Goal: Information Seeking & Learning: Learn about a topic

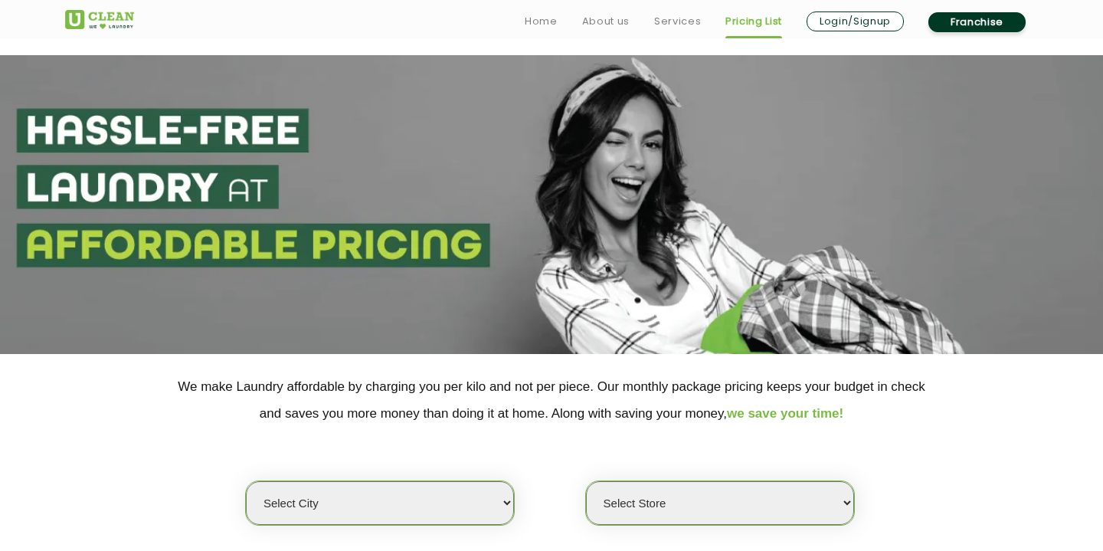
scroll to position [357, 0]
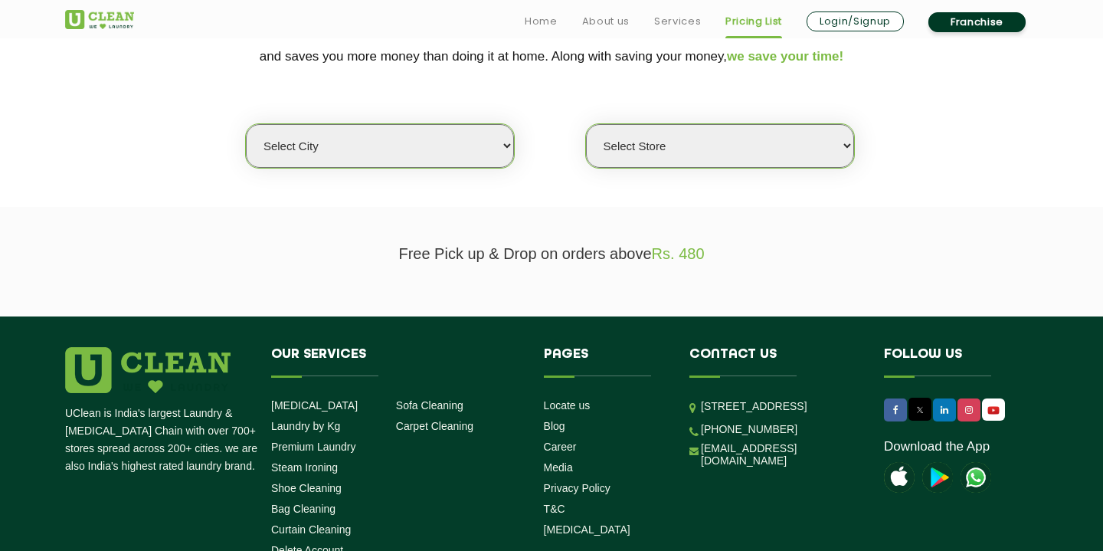
select select "12"
click option "[GEOGRAPHIC_DATA]" at bounding box center [0, 0] width 0 height 0
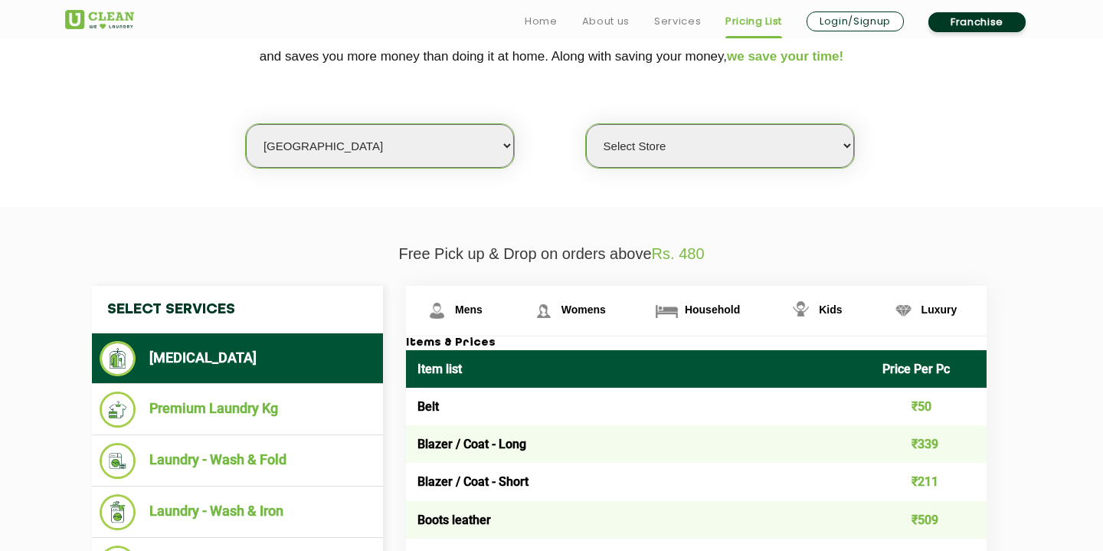
select select "25"
click option "UClean Shivranjani" at bounding box center [0, 0] width 0 height 0
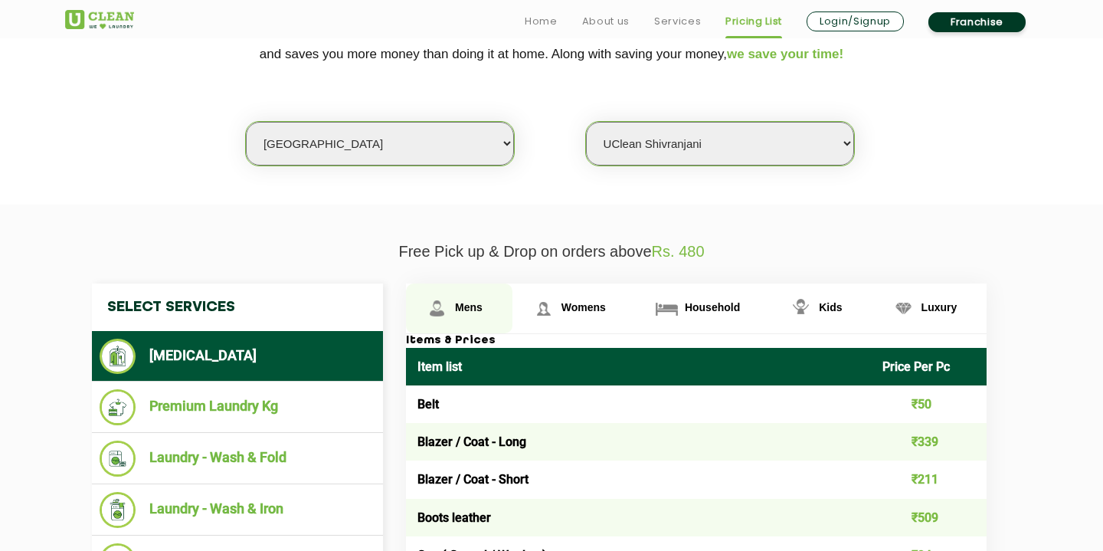
click at [479, 313] on span "Mens" at bounding box center [469, 307] width 28 height 12
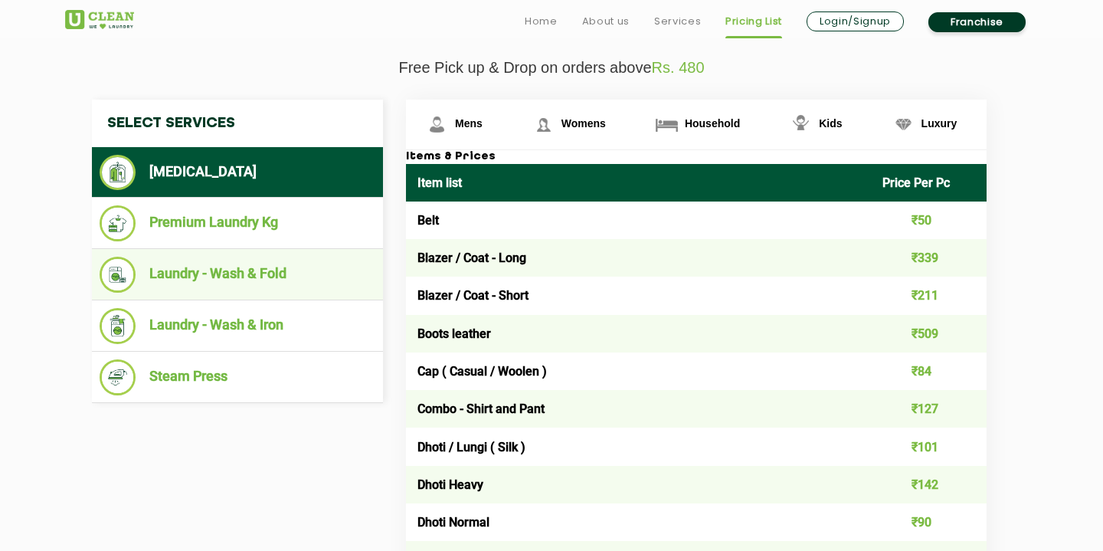
click at [292, 274] on li "Laundry - Wash & Fold" at bounding box center [238, 274] width 276 height 36
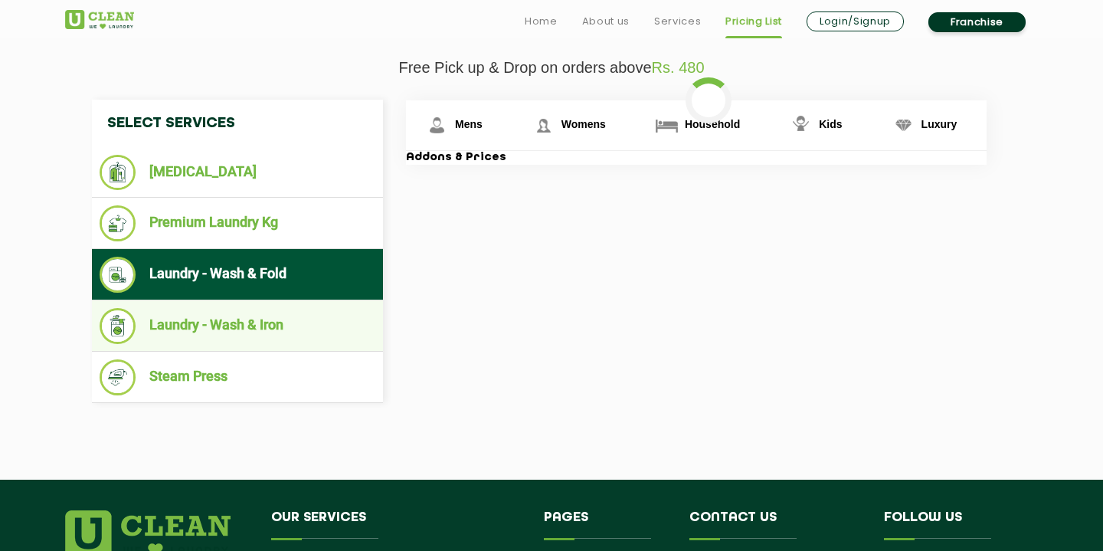
click at [272, 318] on li "Laundry - Wash & Iron" at bounding box center [238, 326] width 276 height 36
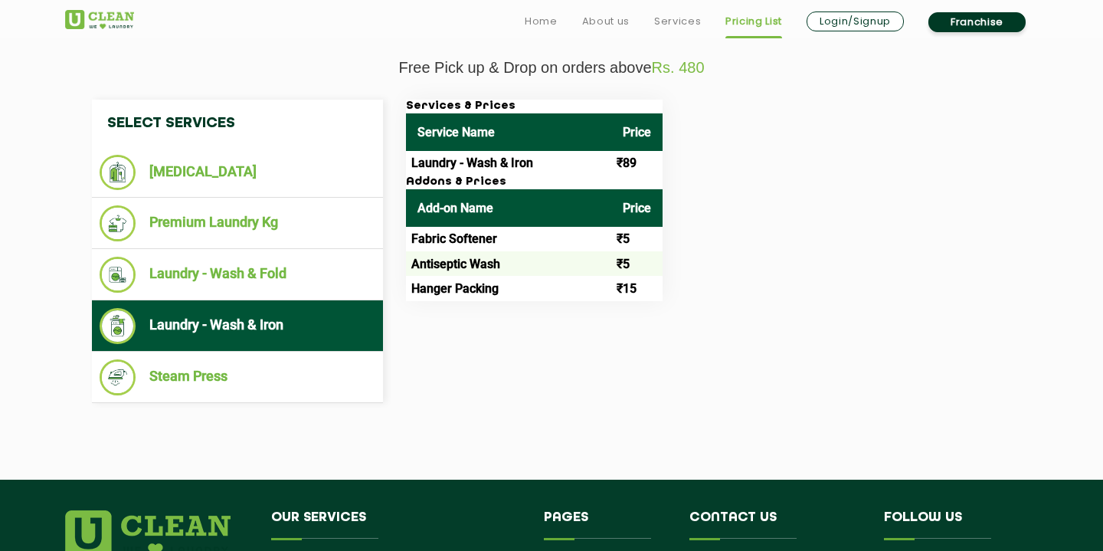
click at [450, 163] on td "Laundry - Wash & Iron" at bounding box center [508, 163] width 205 height 25
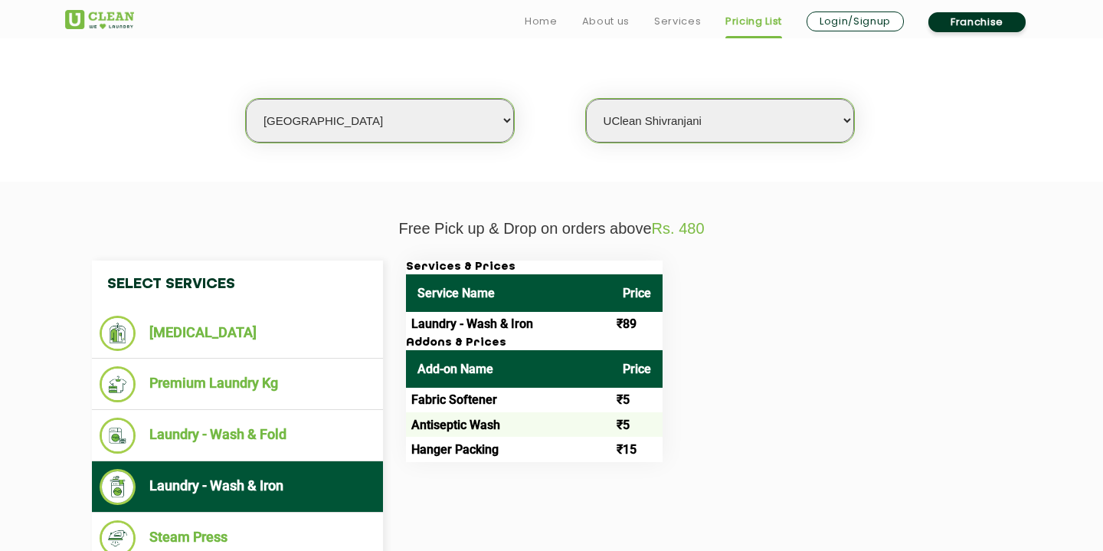
scroll to position [464, 0]
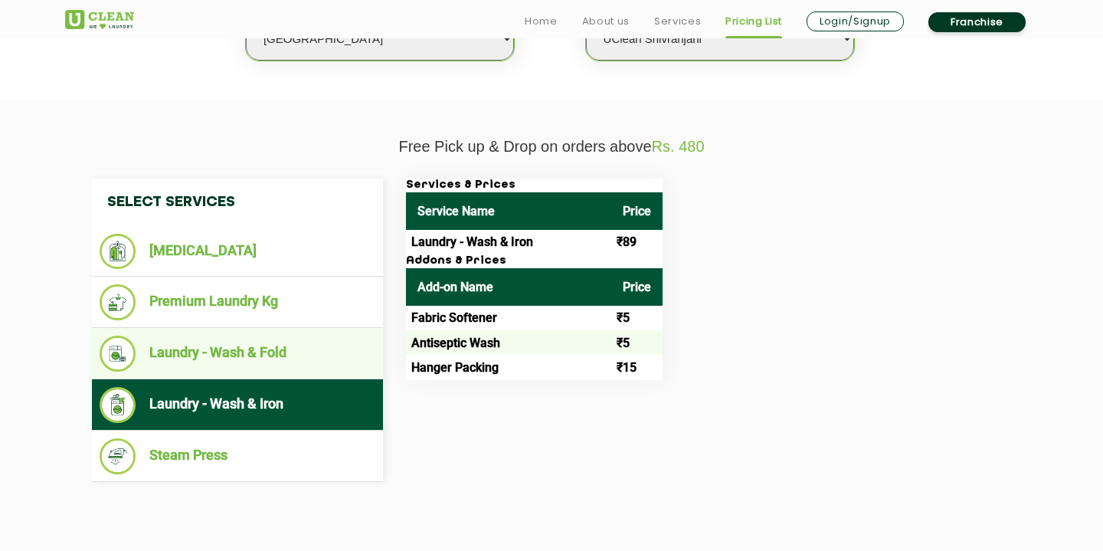
click at [285, 362] on li "Laundry - Wash & Fold" at bounding box center [238, 353] width 276 height 36
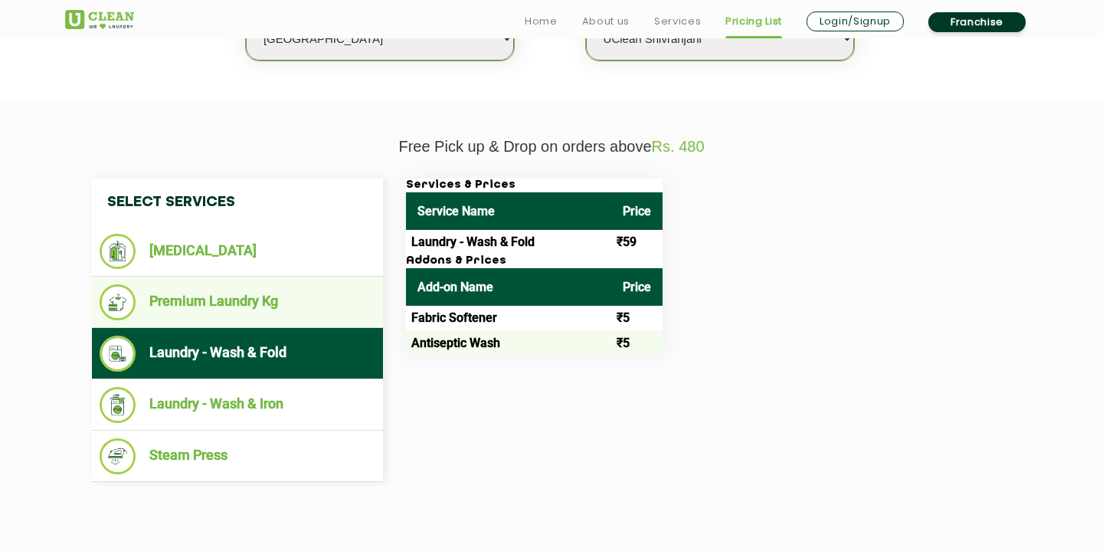
click at [308, 293] on li "Premium Laundry Kg" at bounding box center [238, 302] width 276 height 36
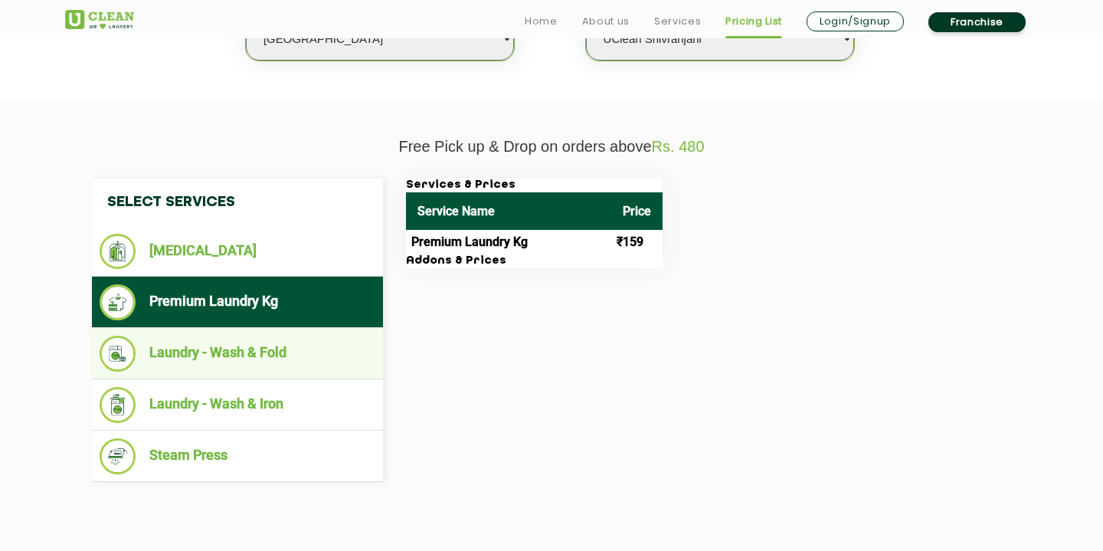
click at [289, 342] on li "Laundry - Wash & Fold" at bounding box center [238, 353] width 276 height 36
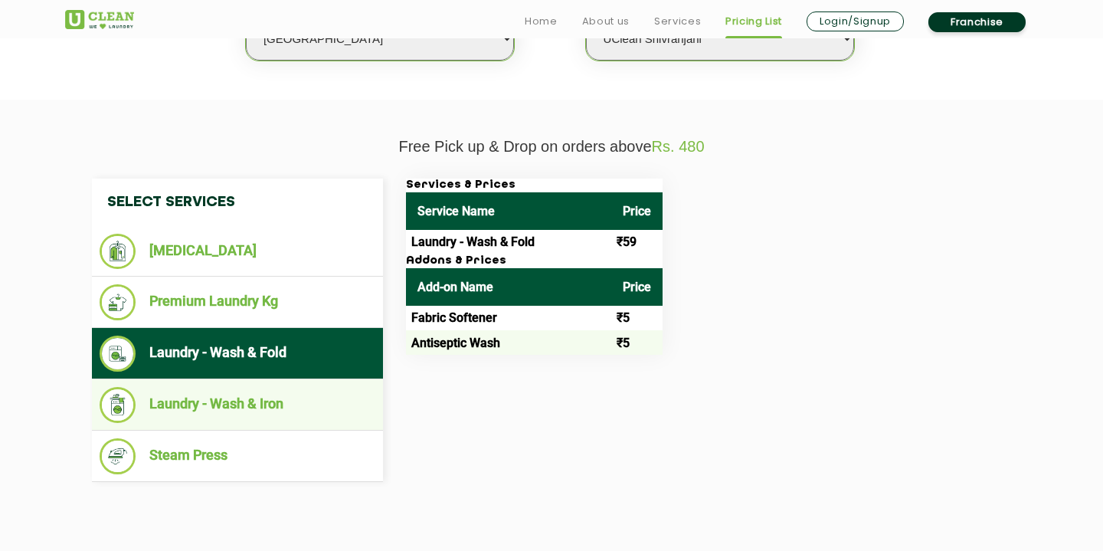
click at [280, 407] on li "Laundry - Wash & Iron" at bounding box center [238, 405] width 276 height 36
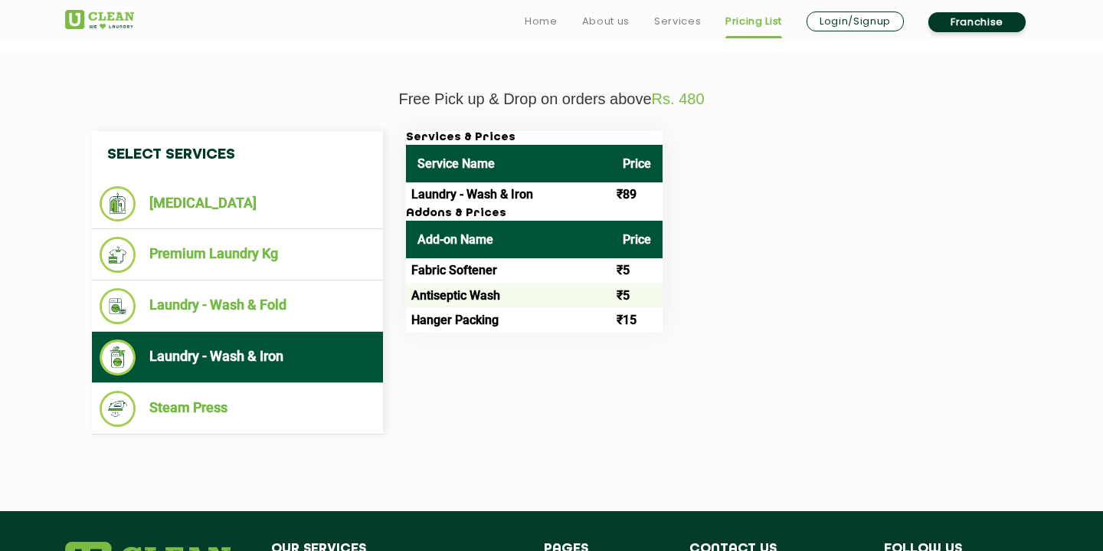
scroll to position [512, 0]
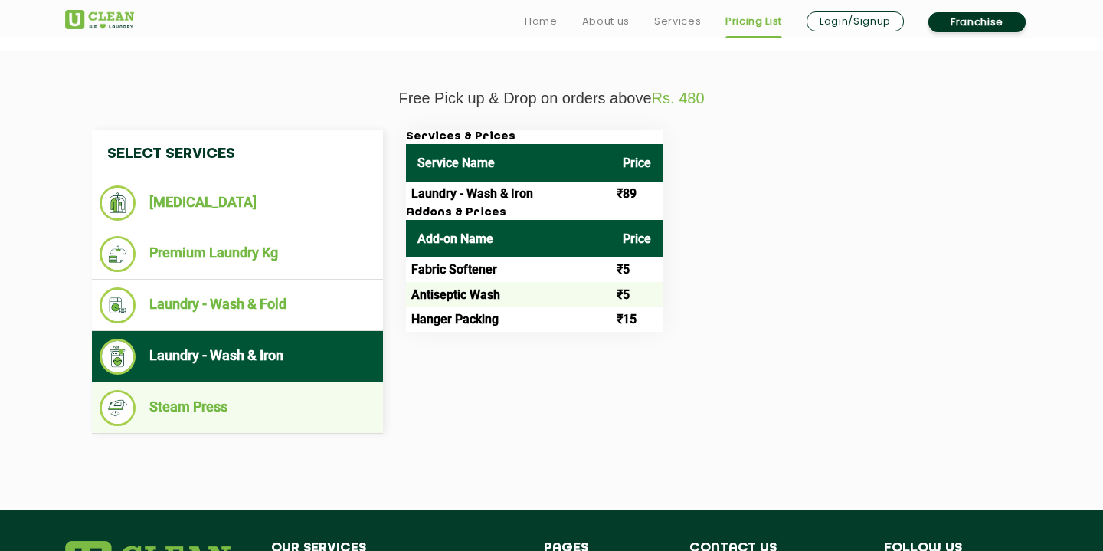
click at [280, 426] on li "Steam Press" at bounding box center [238, 408] width 276 height 36
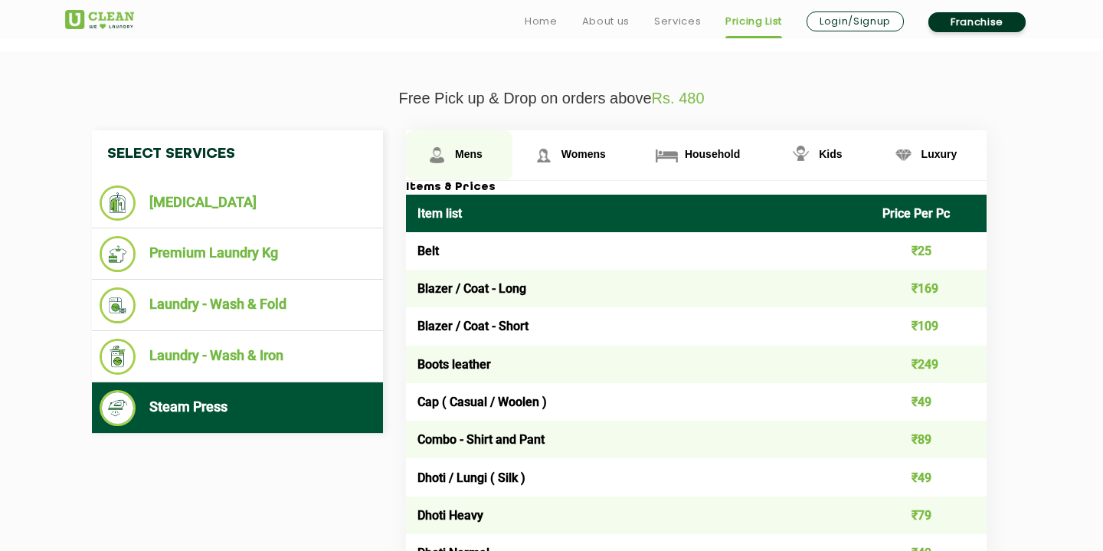
click at [459, 160] on span "Mens" at bounding box center [469, 154] width 28 height 12
click at [459, 159] on span "Mens" at bounding box center [469, 154] width 28 height 12
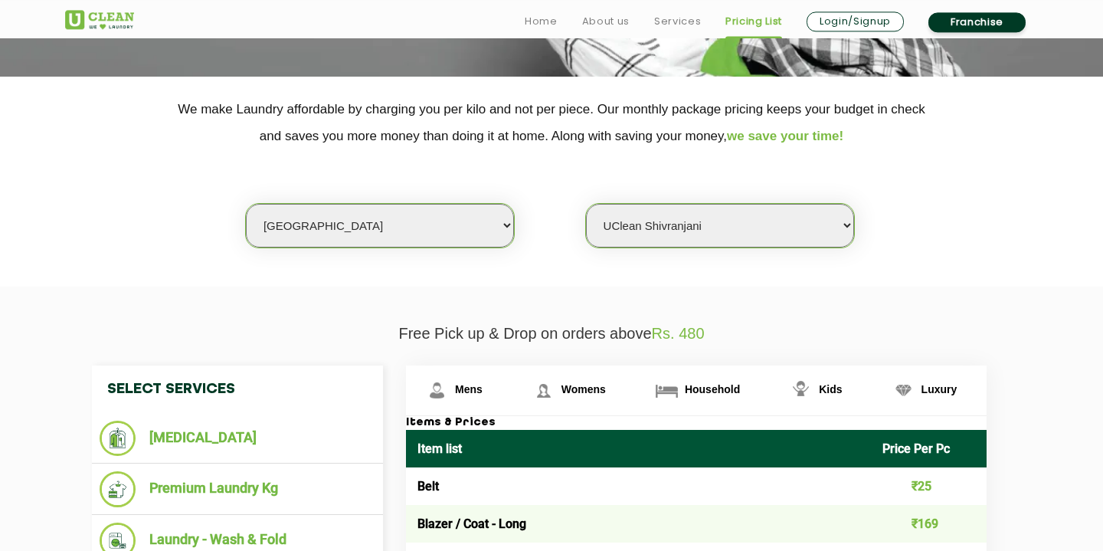
scroll to position [546, 0]
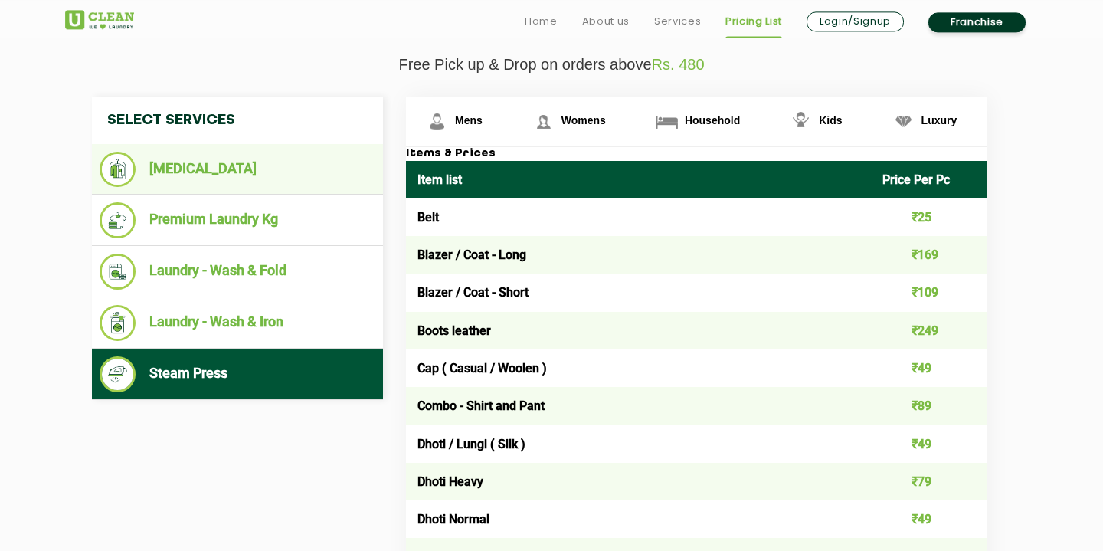
click at [193, 185] on li "[MEDICAL_DATA]" at bounding box center [238, 169] width 276 height 35
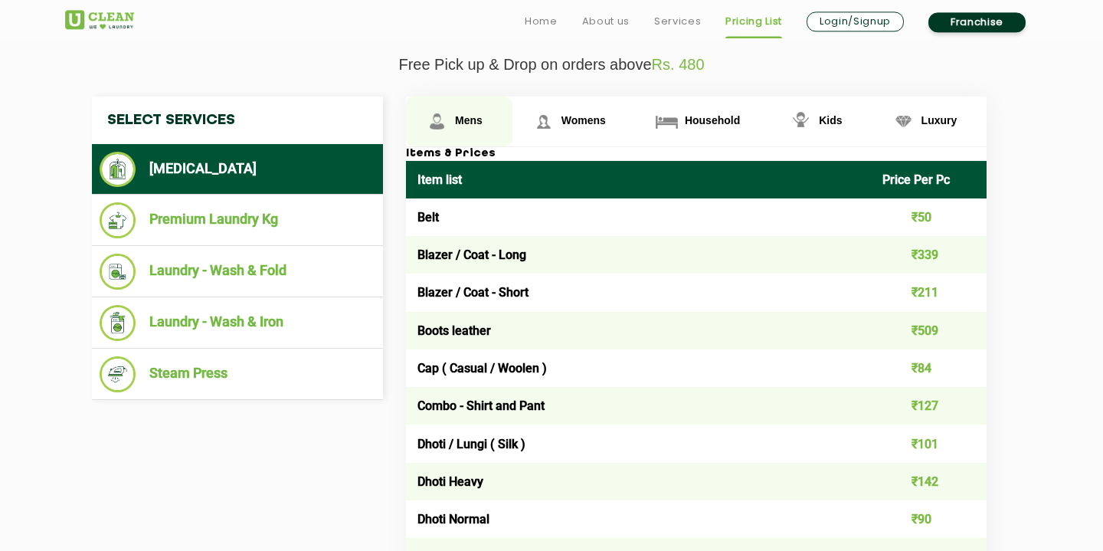
click at [480, 126] on span "Mens" at bounding box center [469, 120] width 28 height 12
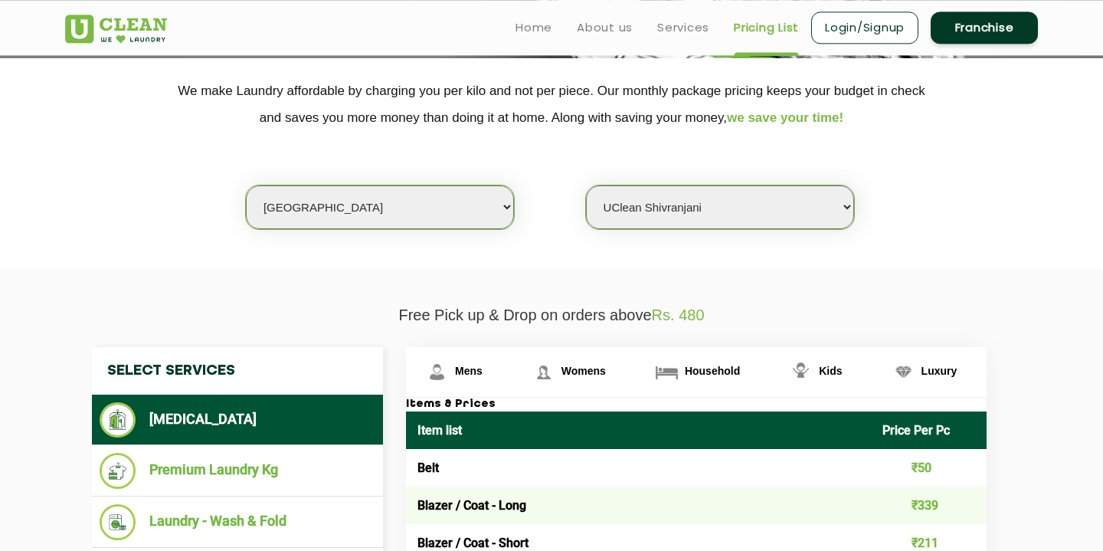
scroll to position [0, 0]
